Goal: Complete application form

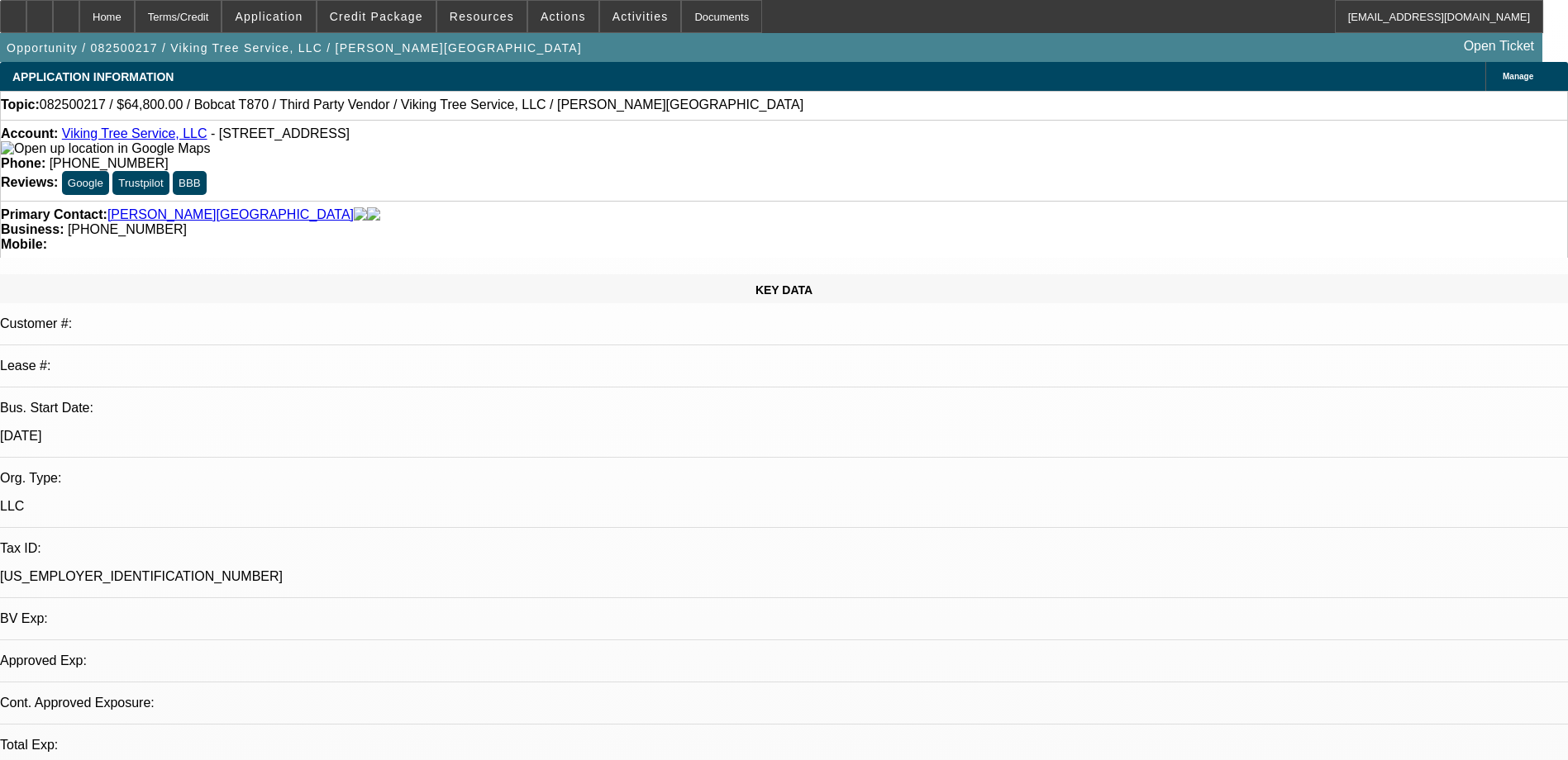
select select "0"
select select "2"
select select "0"
select select "1"
select select "2"
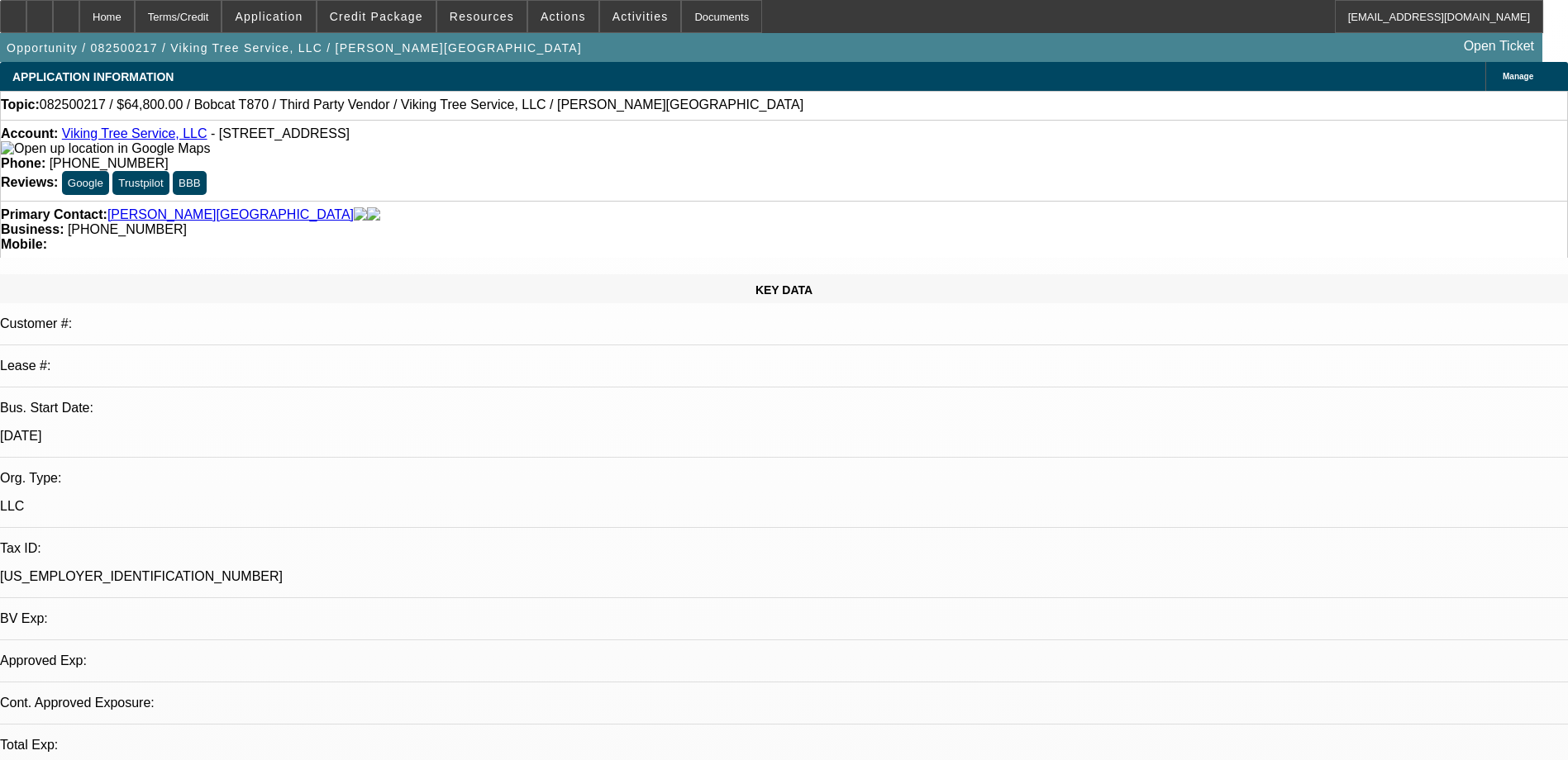
select select "6"
click at [377, 18] on span "Credit Package" at bounding box center [376, 16] width 93 height 13
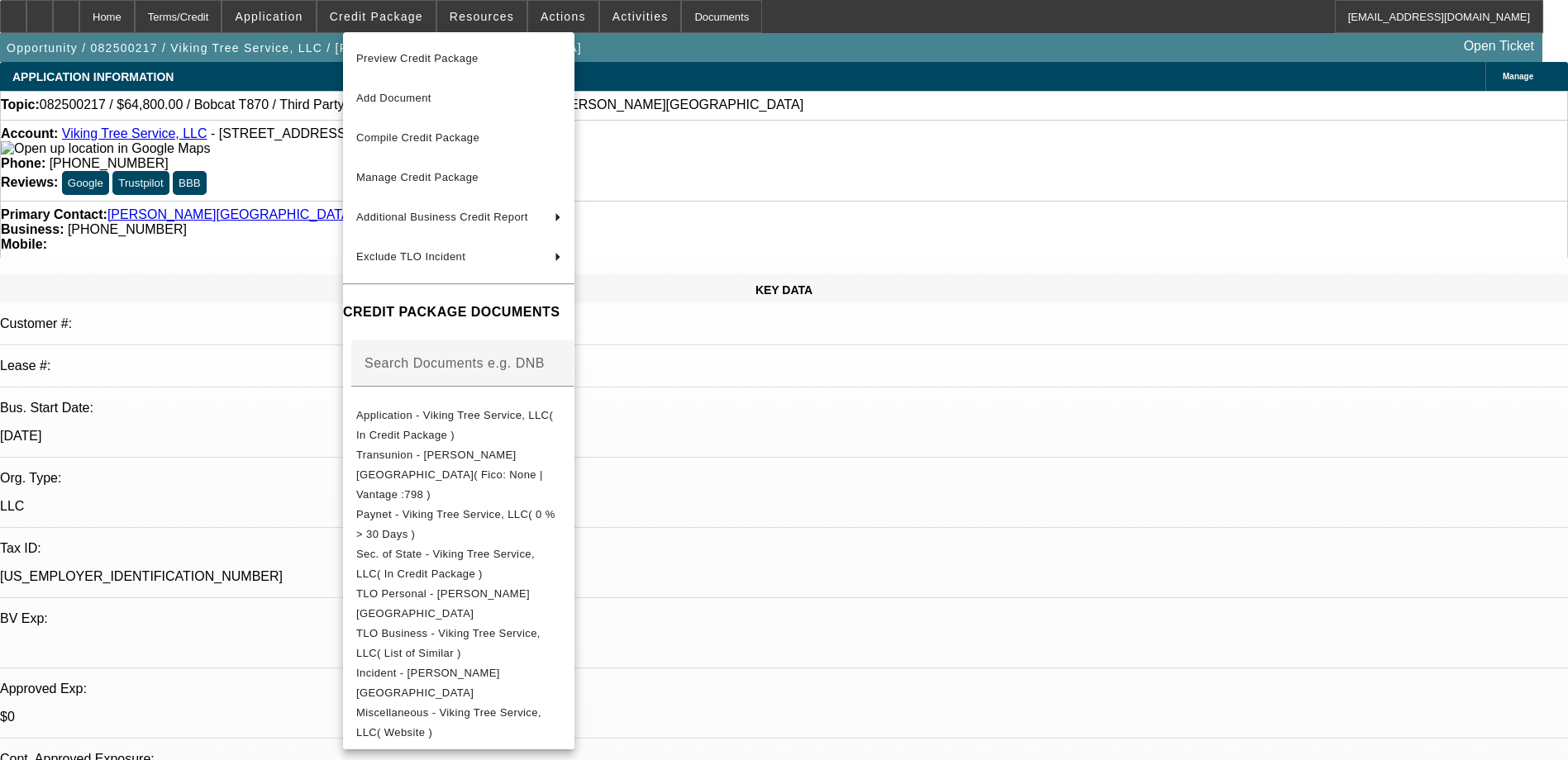
click at [73, 21] on div at bounding box center [784, 380] width 1568 height 760
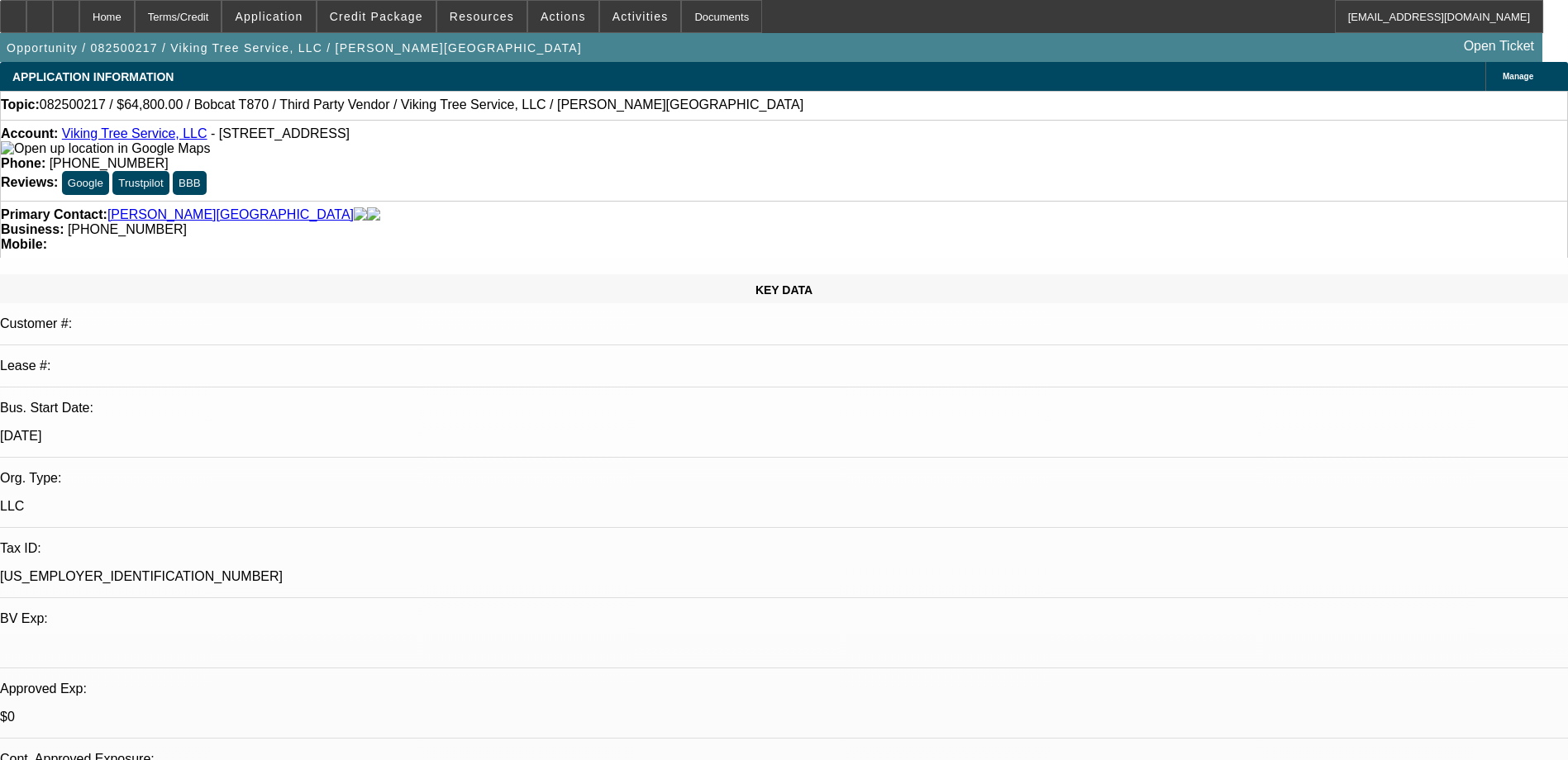
click at [53, 21] on div at bounding box center [39, 17] width 26 height 33
click at [297, 16] on span "Application" at bounding box center [269, 16] width 68 height 13
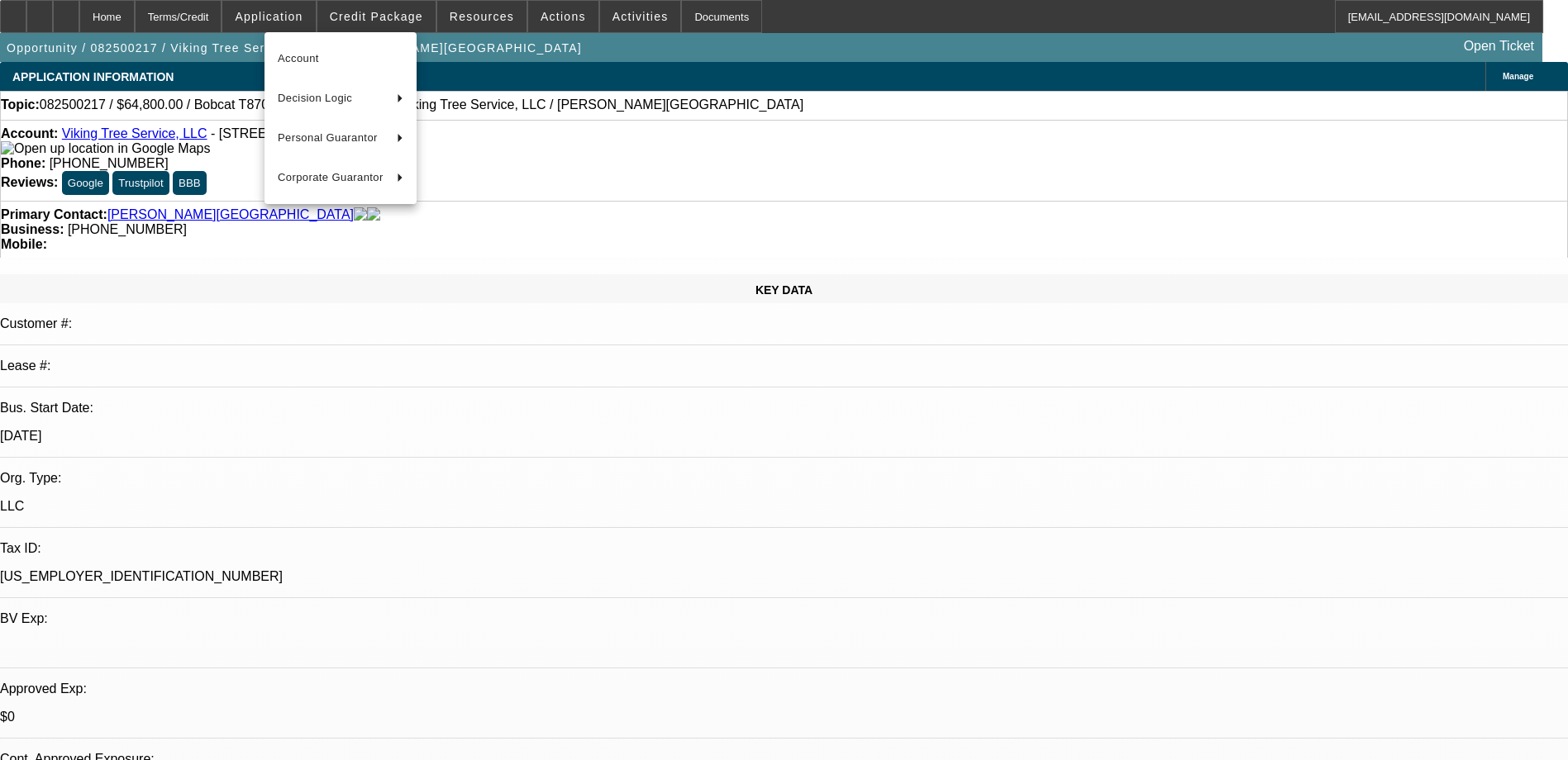
click at [141, 19] on div at bounding box center [784, 380] width 1568 height 760
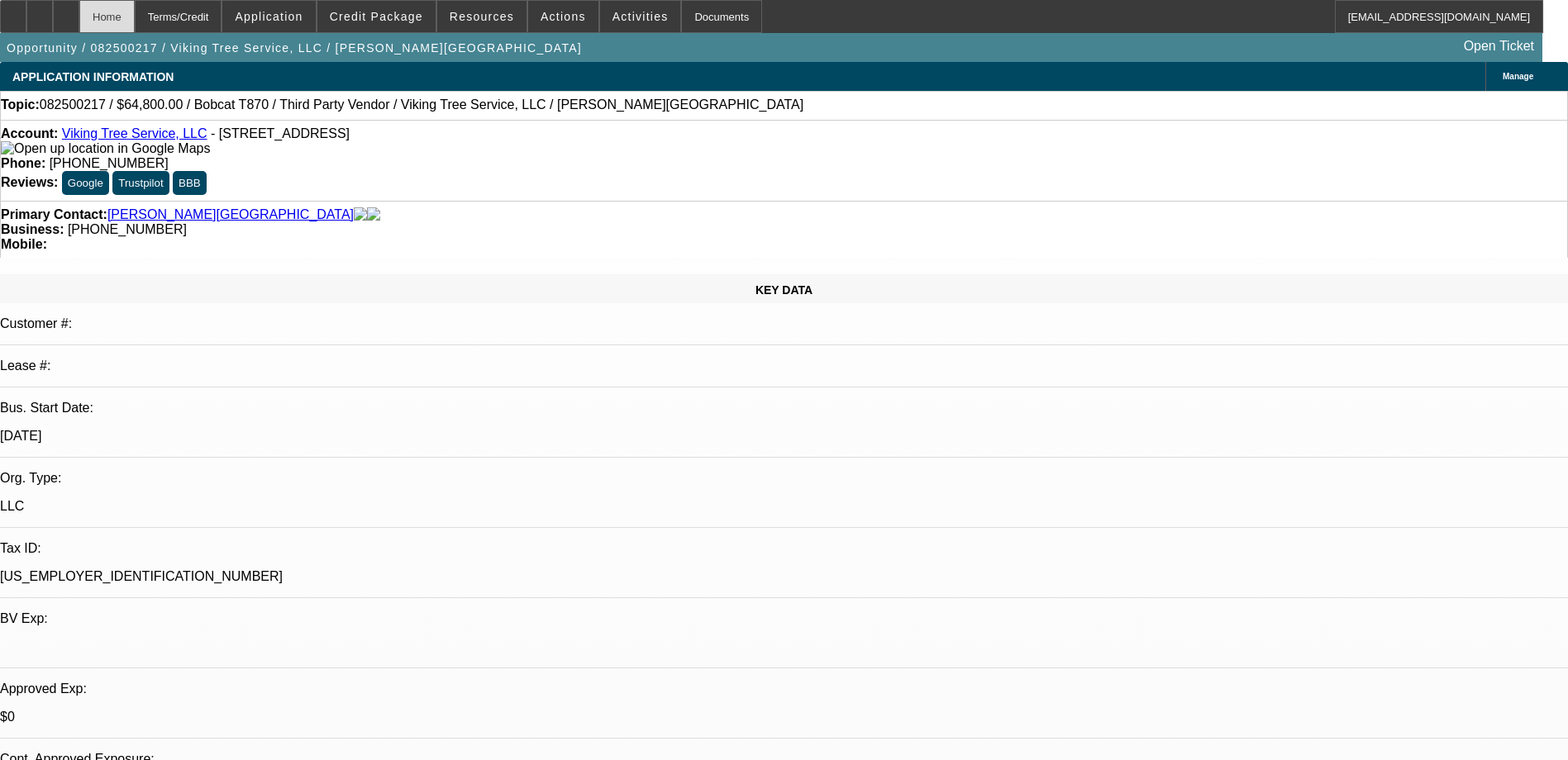
click at [135, 13] on div "Home" at bounding box center [107, 17] width 55 height 33
click at [39, 10] on icon at bounding box center [39, 10] width 0 height 0
click at [53, 14] on div at bounding box center [39, 17] width 26 height 33
click at [299, 12] on span "Application" at bounding box center [269, 16] width 68 height 13
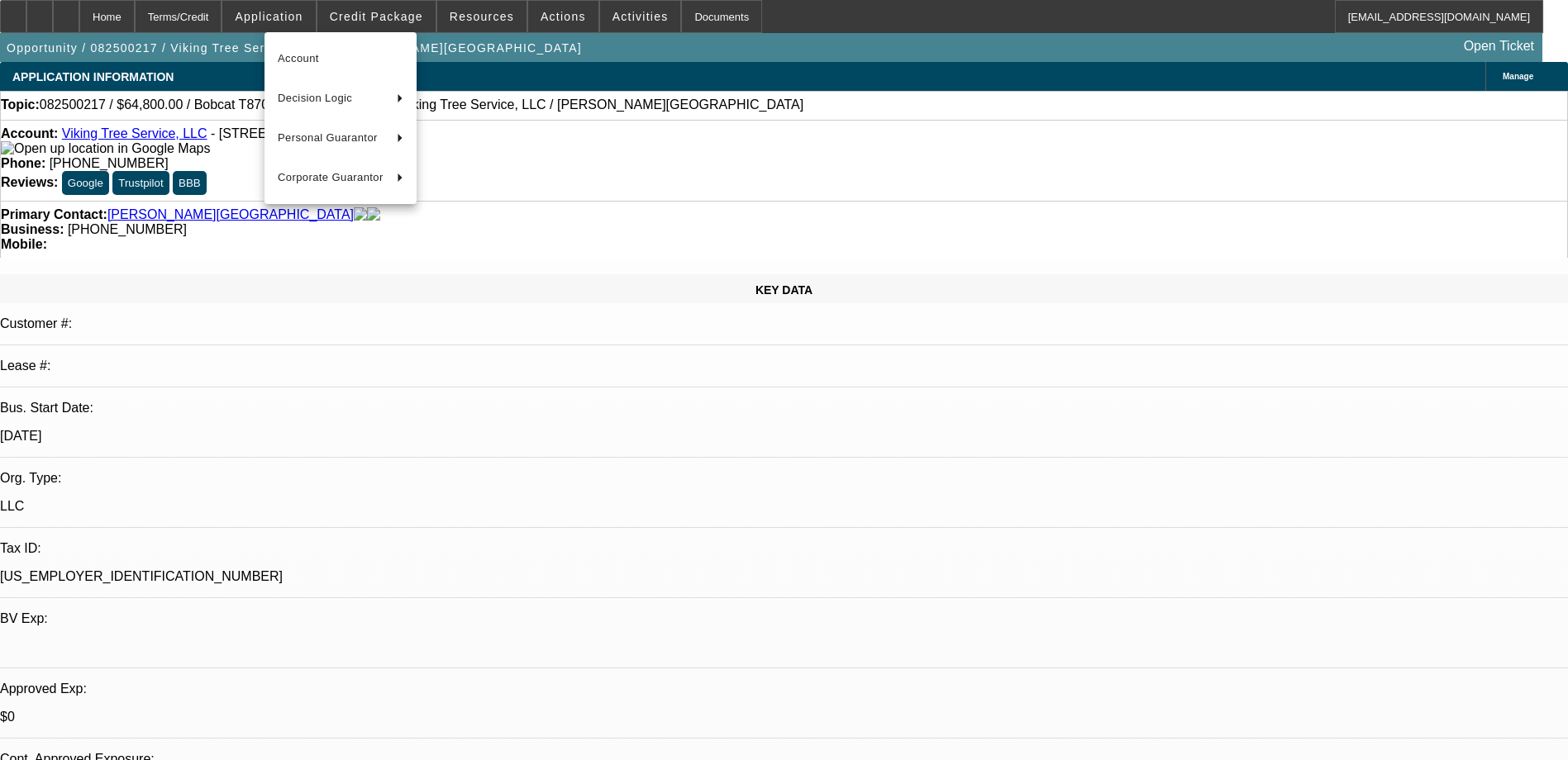
click at [378, 14] on div at bounding box center [784, 380] width 1568 height 760
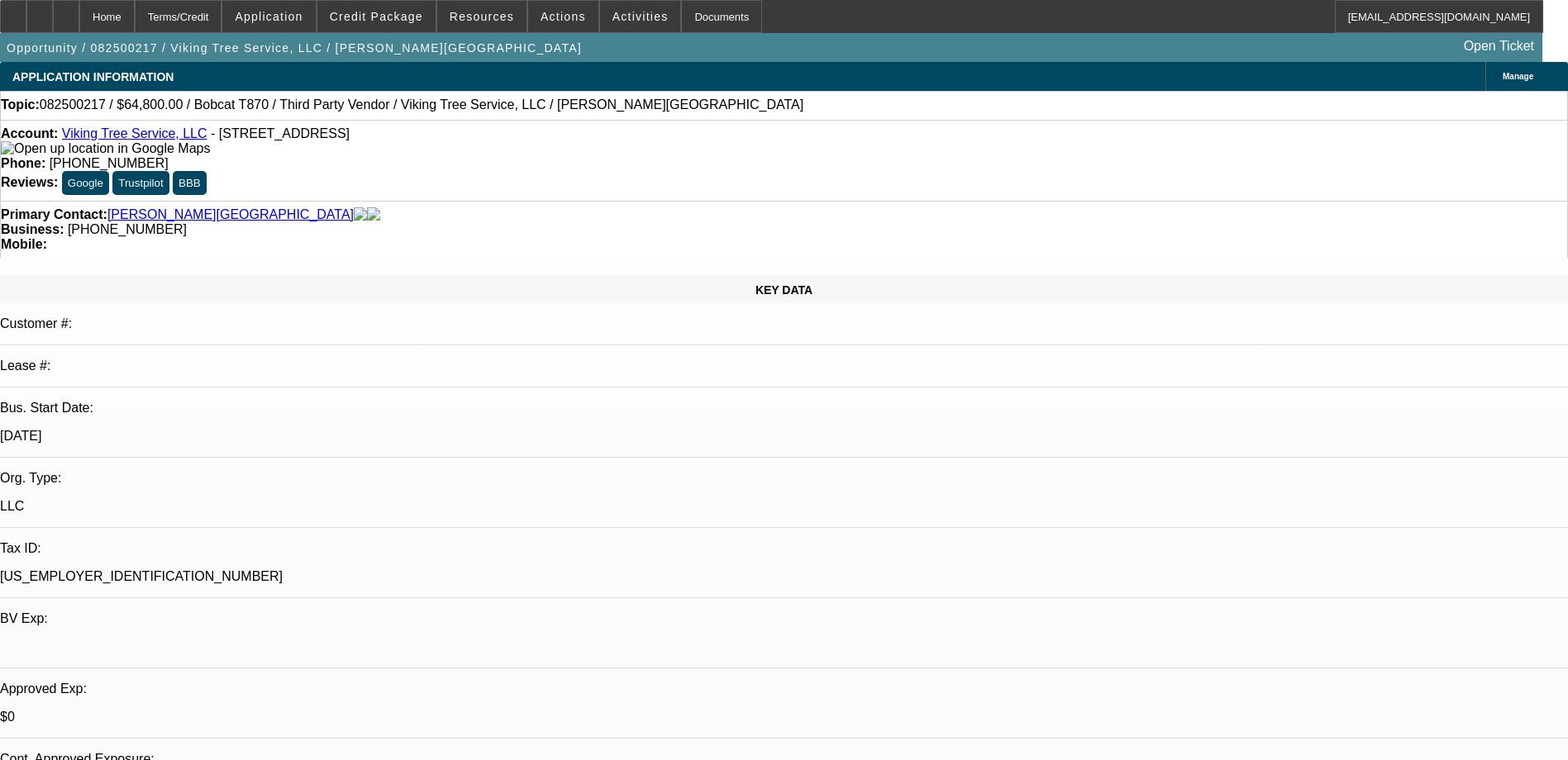
click at [378, 14] on span "Credit Package" at bounding box center [376, 16] width 93 height 13
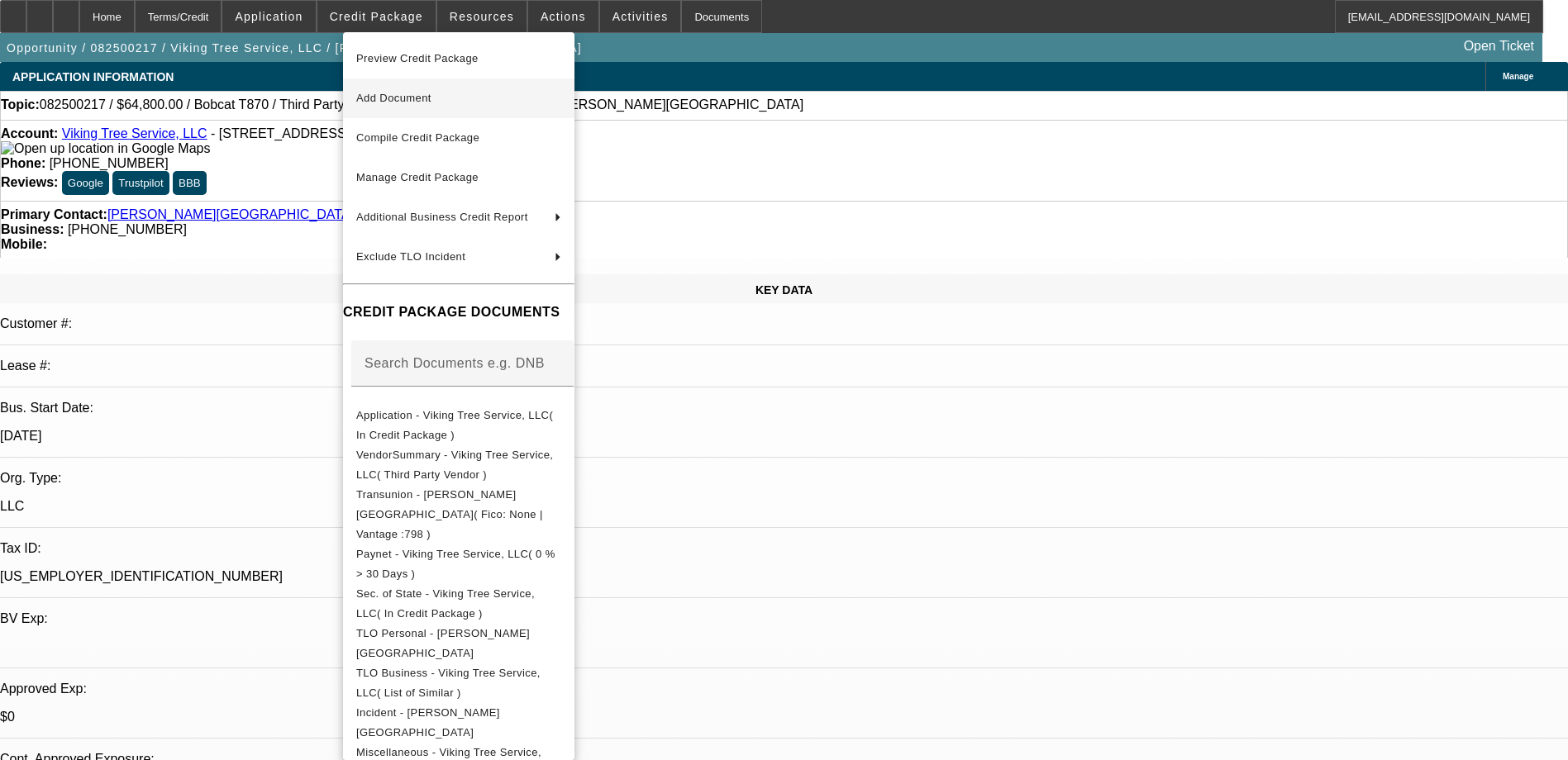
click at [404, 93] on span "Add Document" at bounding box center [394, 98] width 75 height 12
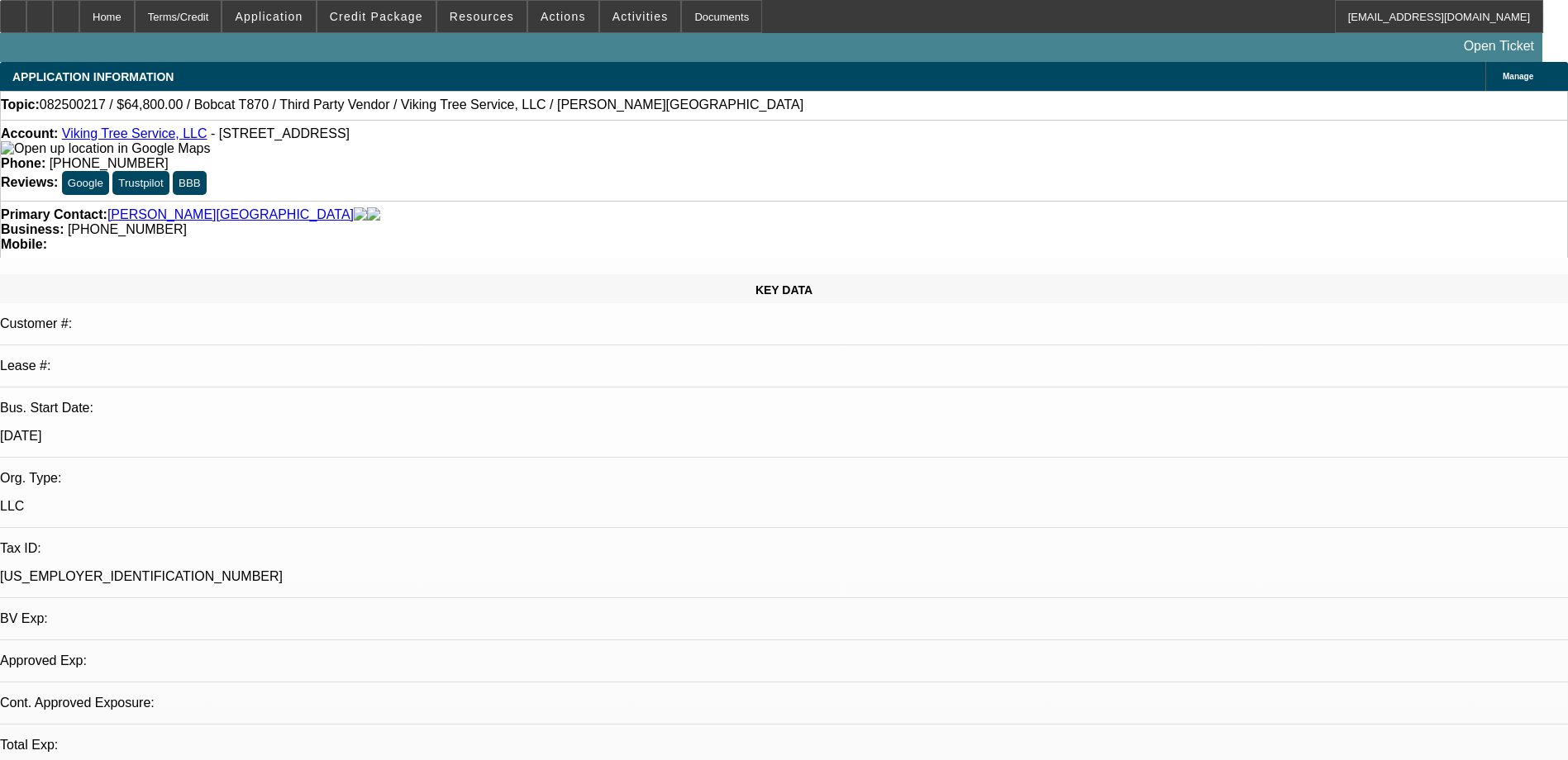
select select "0"
select select "2"
select select "0"
select select "1"
select select "2"
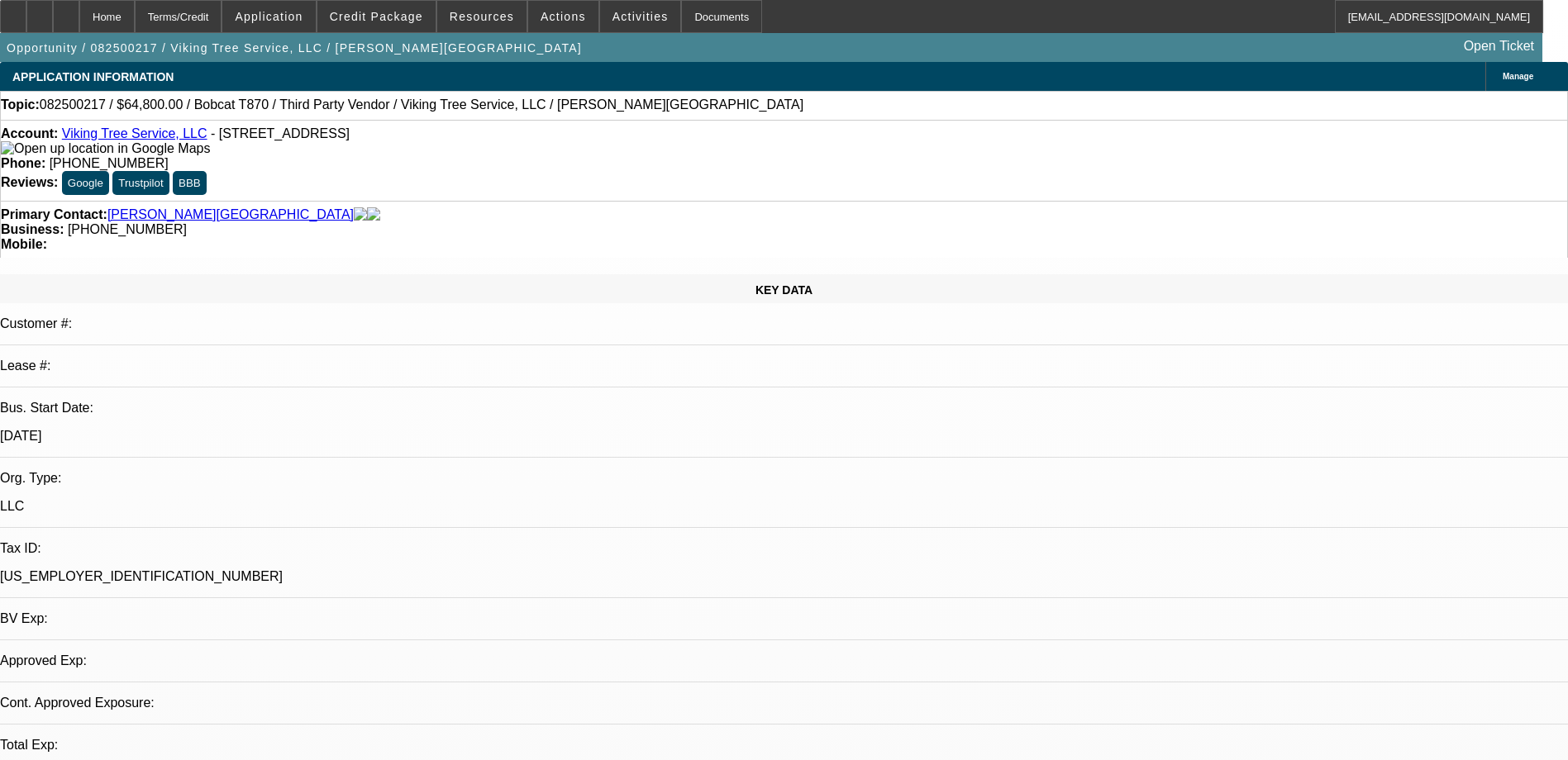
select select "6"
click at [53, 12] on div at bounding box center [39, 17] width 26 height 33
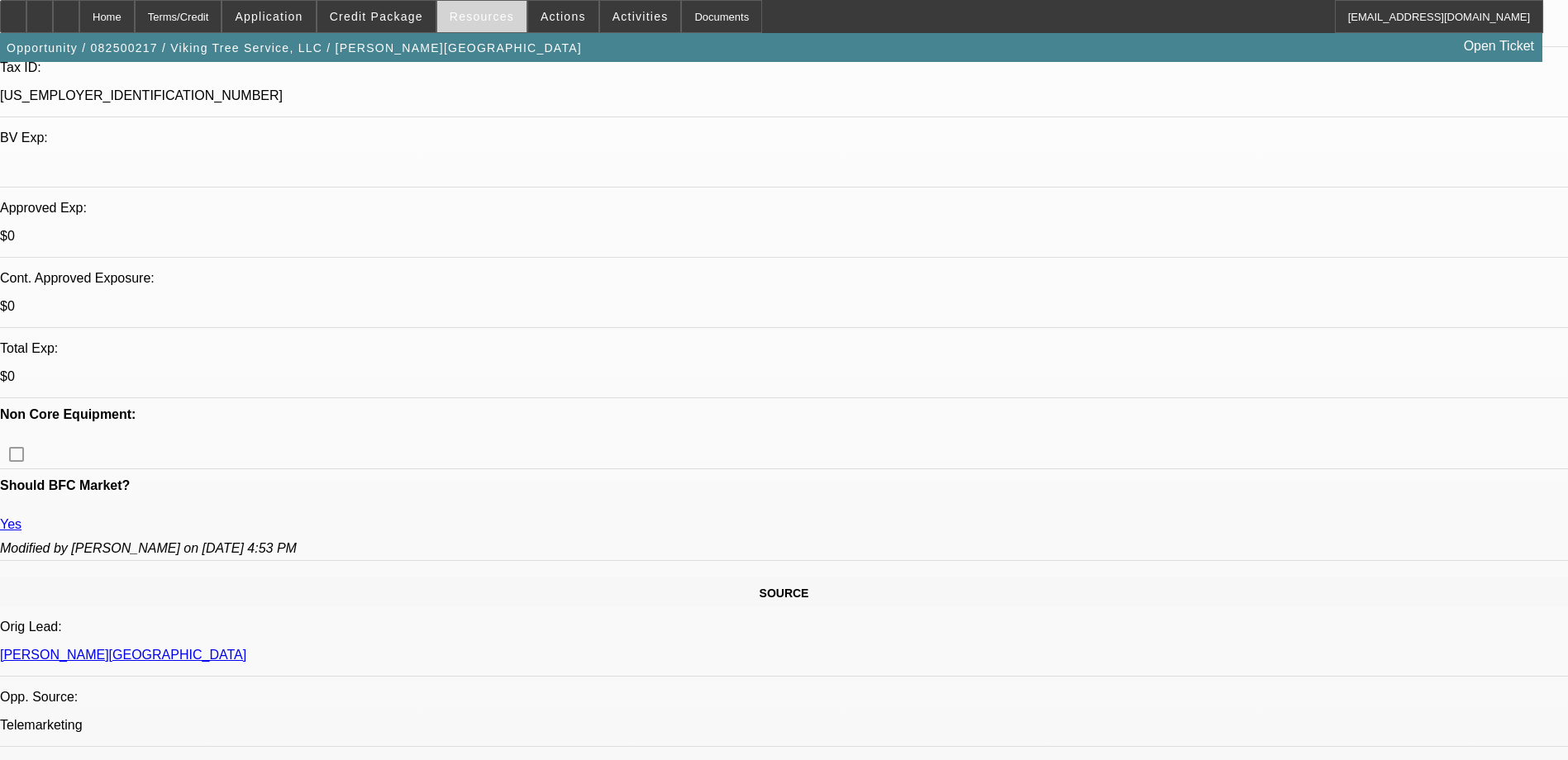
scroll to position [165, 0]
